Goal: Information Seeking & Learning: Learn about a topic

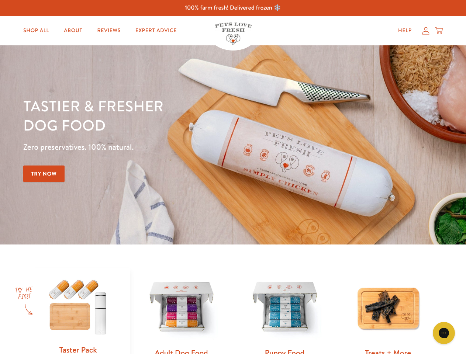
click at [233, 177] on div "Tastier & fresher dog food Zero preservatives. 100% natural. Try Now" at bounding box center [163, 144] width 280 height 97
click at [444, 333] on icon "Open gorgias live chat" at bounding box center [444, 333] width 7 height 7
